Goal: Transaction & Acquisition: Purchase product/service

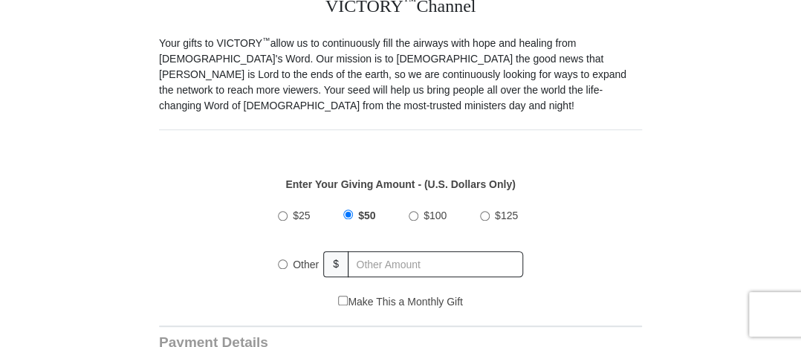
scroll to position [416, 0]
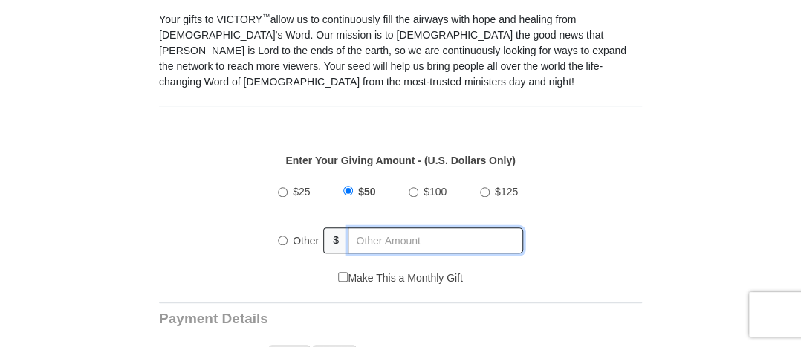
radio input "true"
click at [380, 227] on input "text" at bounding box center [436, 240] width 174 height 26
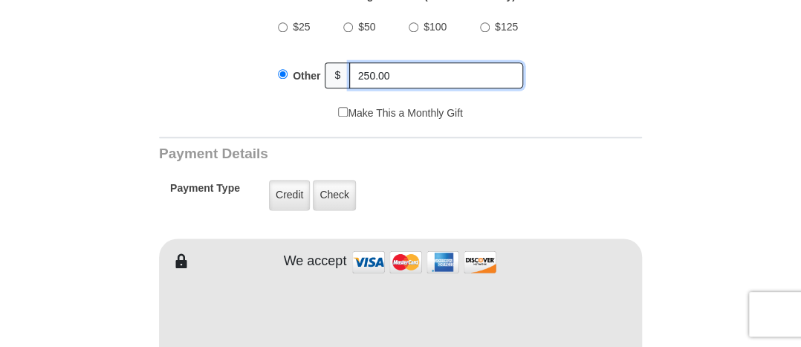
scroll to position [600, 0]
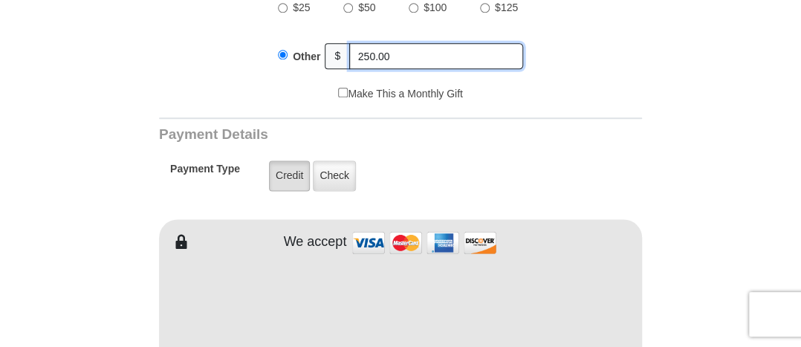
type input "250.00"
click at [291, 160] on label "Credit" at bounding box center [289, 175] width 41 height 30
click at [0, 0] on input "Credit" at bounding box center [0, 0] width 0 height 0
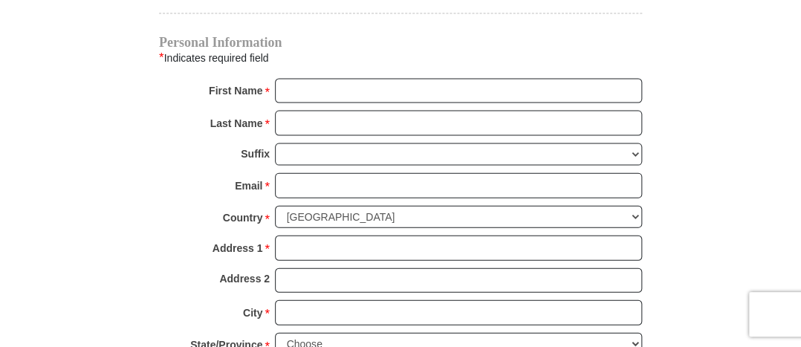
scroll to position [1104, 0]
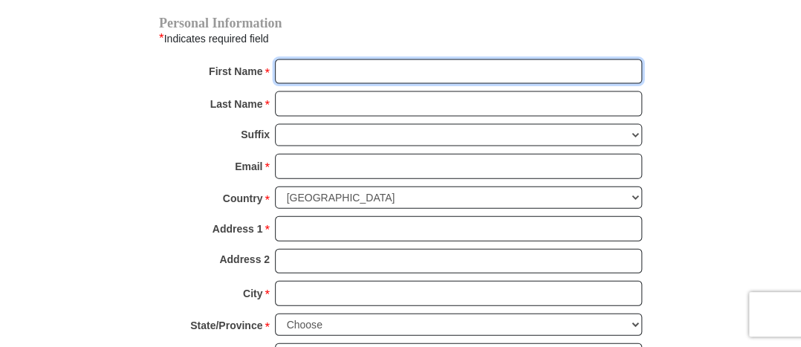
click at [303, 59] on input "First Name *" at bounding box center [458, 71] width 367 height 25
type input "[PERSON_NAME]"
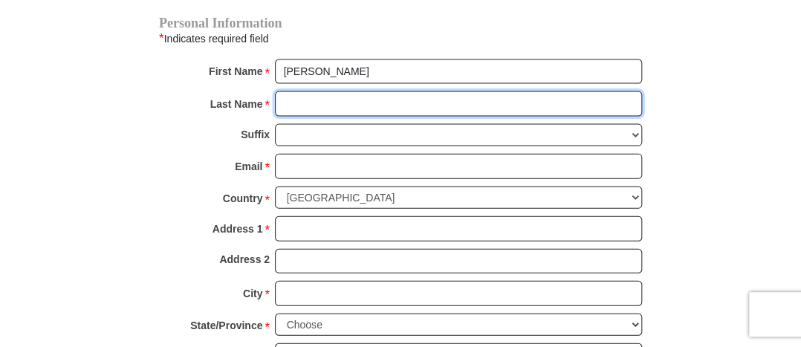
type input "[PERSON_NAME]"
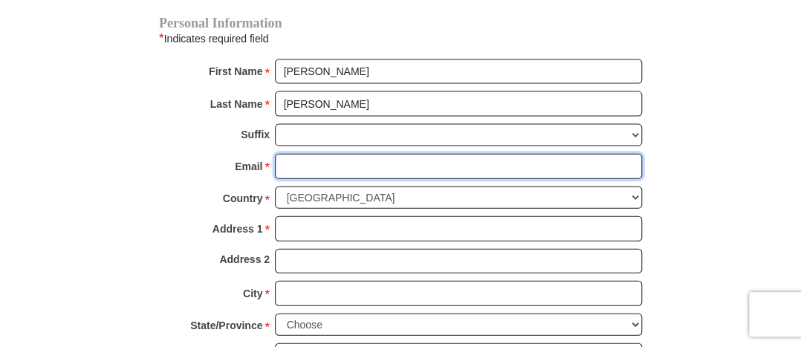
type input "[EMAIL_ADDRESS][DOMAIN_NAME]"
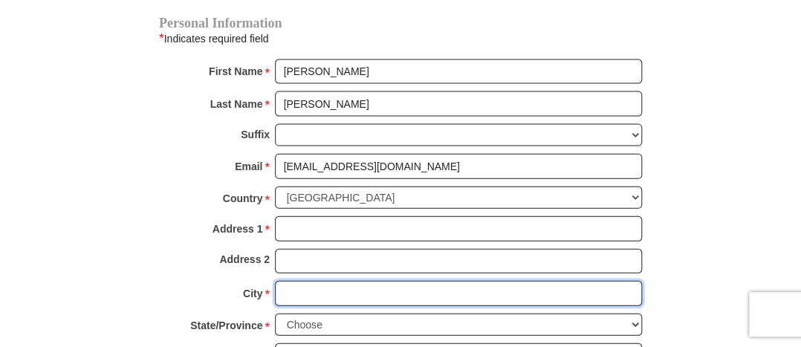
type input "Beaver Dams"
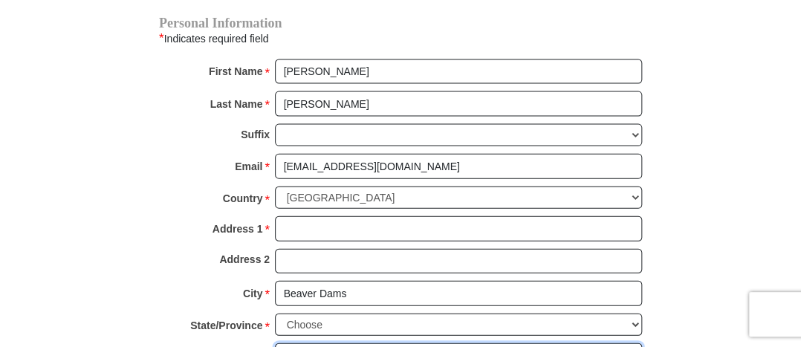
type input "14821"
type input "+1 (607) 654-82"
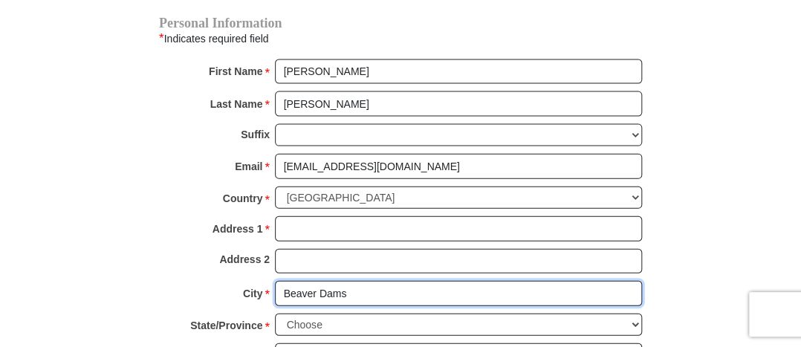
click at [352, 281] on input "Beaver Dams" at bounding box center [458, 293] width 367 height 25
type input "B"
type input "[PERSON_NAME]"
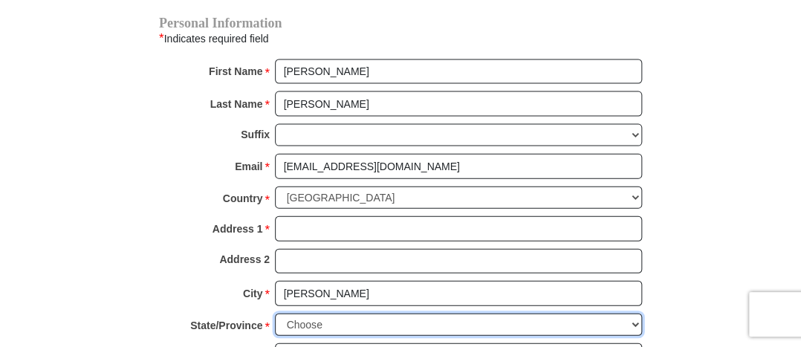
click at [351, 313] on select "Choose [US_STATE] [US_STATE] [US_STATE] [US_STATE] [US_STATE] Armed Forces Amer…" at bounding box center [458, 324] width 367 height 23
select select "NY"
click at [275, 313] on select "Choose [US_STATE] [US_STATE] [US_STATE] [US_STATE] [US_STATE] Armed Forces Amer…" at bounding box center [458, 324] width 367 height 23
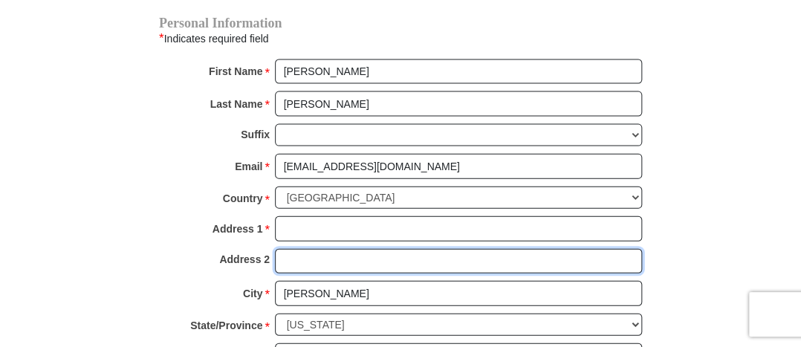
click at [440, 250] on input "Address 2" at bounding box center [458, 261] width 367 height 25
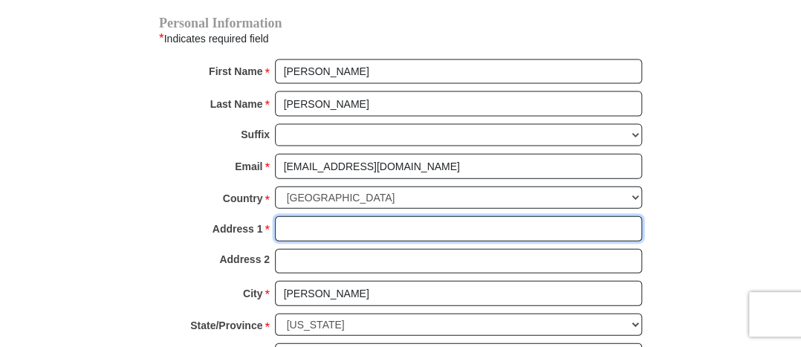
click at [336, 216] on input "Address 1 *" at bounding box center [458, 228] width 367 height 25
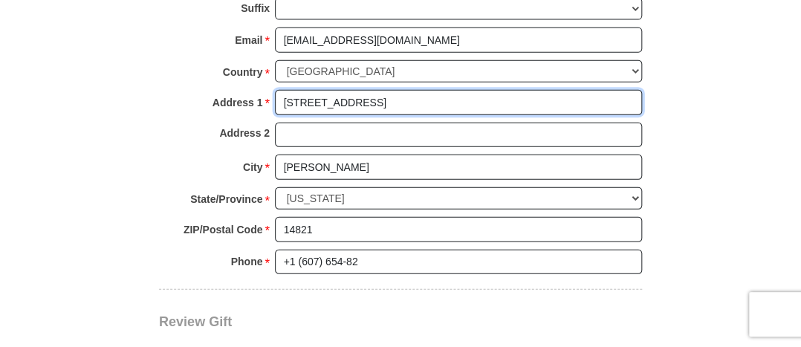
scroll to position [1235, 0]
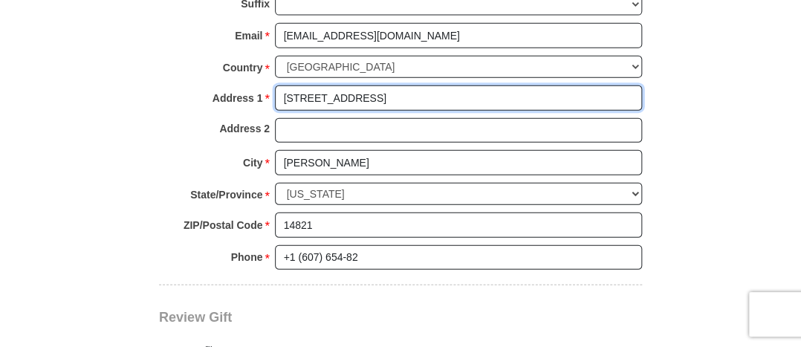
type input "[STREET_ADDRESS]"
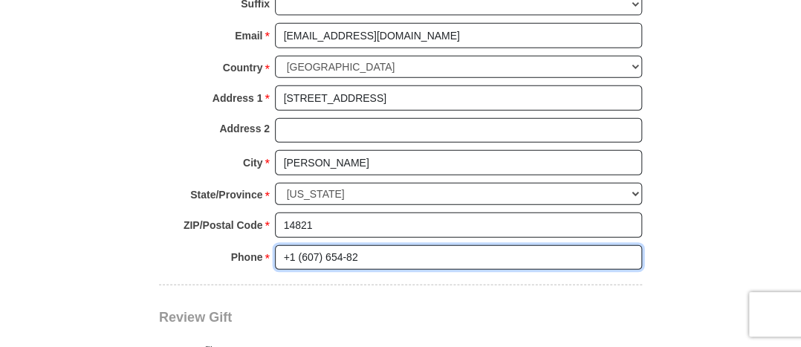
click at [294, 245] on input "+1 (607) 654-82" at bounding box center [458, 257] width 367 height 25
drag, startPoint x: 294, startPoint y: 235, endPoint x: 353, endPoint y: 235, distance: 58.7
click at [353, 245] on input "(607) 654-82" at bounding box center [458, 257] width 367 height 25
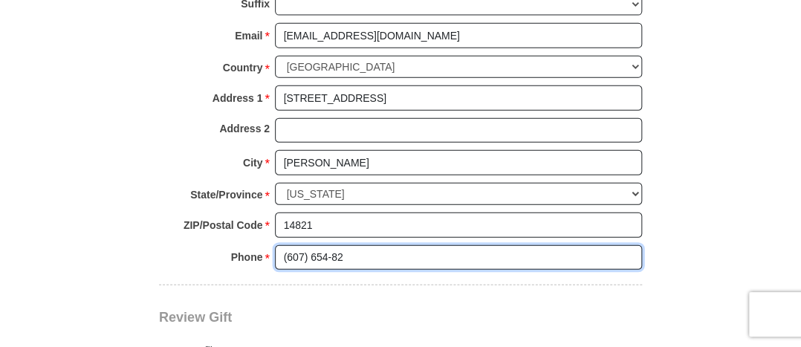
click at [356, 245] on input "(607) 654-82" at bounding box center [458, 257] width 367 height 25
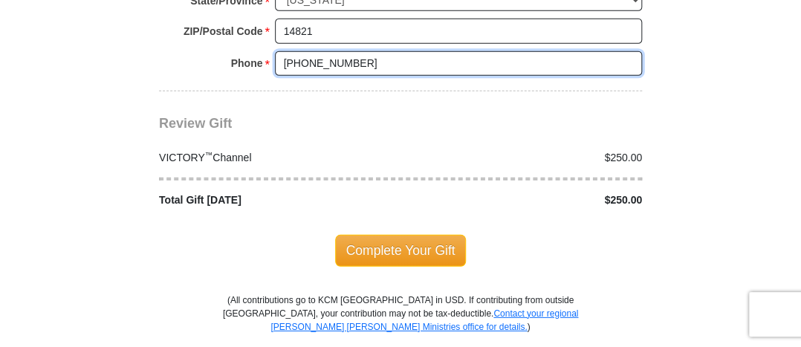
scroll to position [1438, 0]
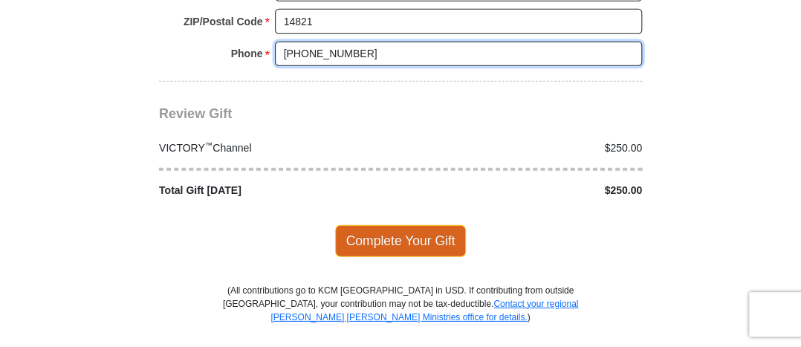
type input "[PHONE_NUMBER]"
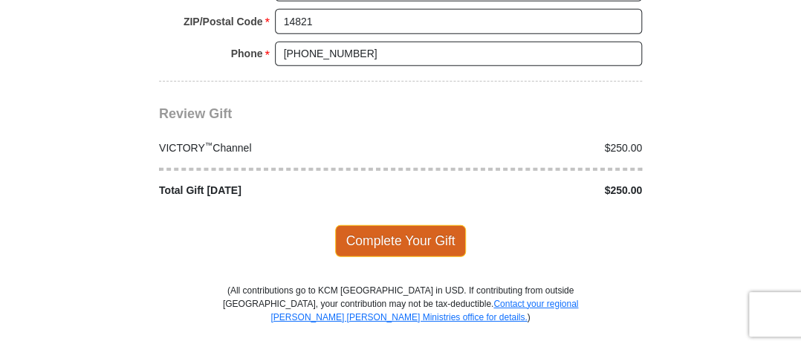
click at [391, 225] on span "Complete Your Gift" at bounding box center [400, 240] width 131 height 31
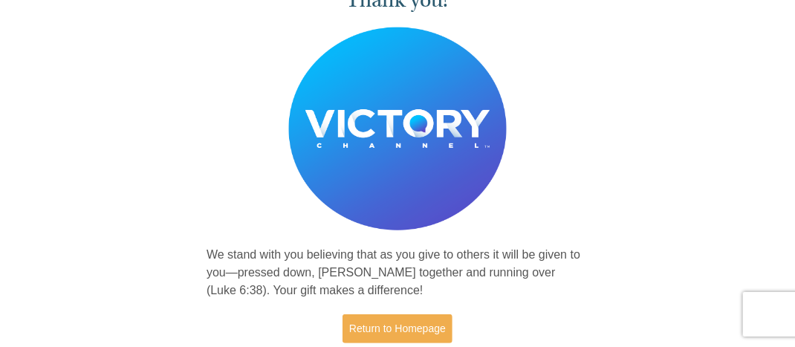
scroll to position [86, 0]
